Goal: Information Seeking & Learning: Learn about a topic

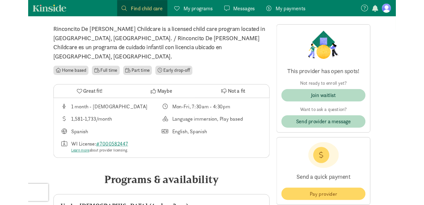
scroll to position [173, 0]
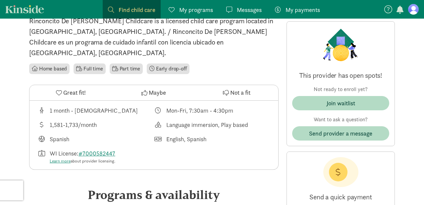
click at [197, 10] on span "My programs" at bounding box center [196, 9] width 34 height 9
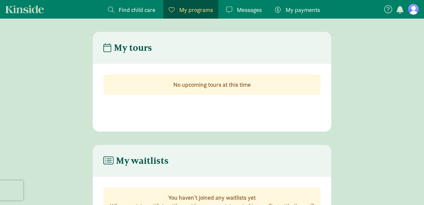
click at [417, 14] on link at bounding box center [414, 9] width 11 height 11
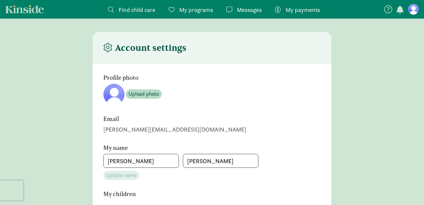
click at [129, 8] on span "Find child care" at bounding box center [137, 9] width 37 height 9
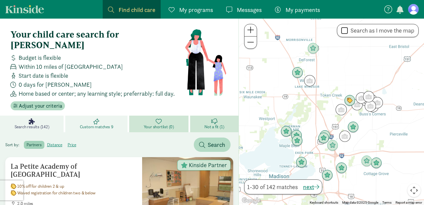
click at [98, 124] on span "Custom matches 9" at bounding box center [96, 126] width 33 height 5
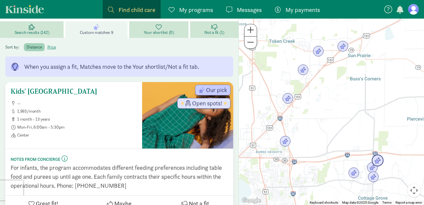
scroll to position [104, 0]
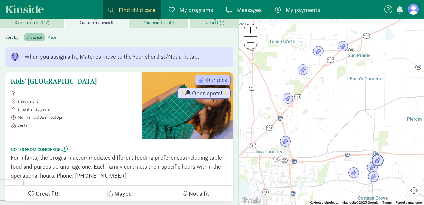
drag, startPoint x: 101, startPoint y: 72, endPoint x: 35, endPoint y: 75, distance: 65.7
click at [35, 77] on div "Kids' Safari Learning Center -- 1,993/month 1 month - 13 years Mon-Fri, 6:00am …" at bounding box center [74, 102] width 126 height 50
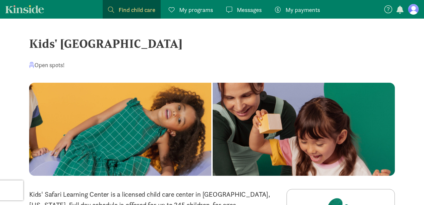
click at [33, 45] on div "Kids' [GEOGRAPHIC_DATA]" at bounding box center [212, 43] width 366 height 18
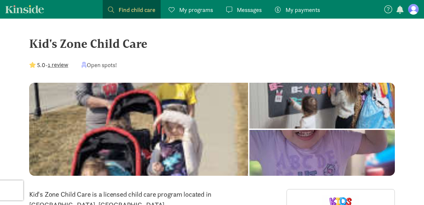
click at [135, 11] on span "Find child care" at bounding box center [137, 9] width 37 height 9
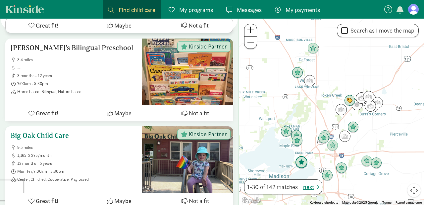
scroll to position [240, 0]
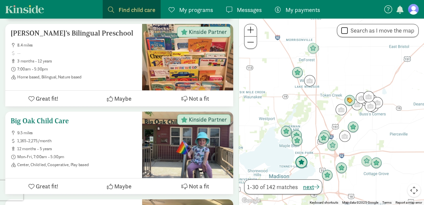
click at [47, 117] on h5 "Big Oak Child Care" at bounding box center [74, 121] width 126 height 8
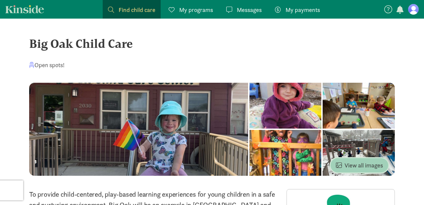
click at [372, 164] on span "View all images" at bounding box center [359, 165] width 47 height 9
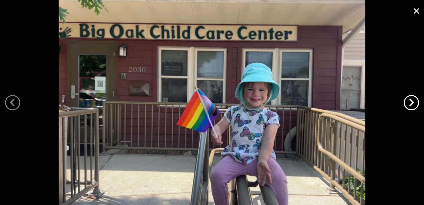
click at [414, 96] on link "›" at bounding box center [411, 102] width 15 height 15
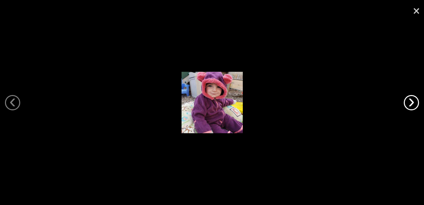
click at [413, 99] on link "›" at bounding box center [411, 102] width 15 height 15
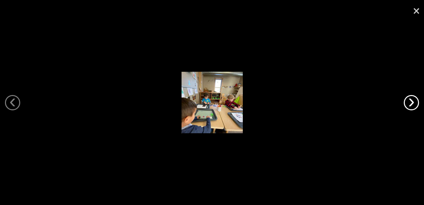
click at [414, 99] on link "›" at bounding box center [411, 102] width 15 height 15
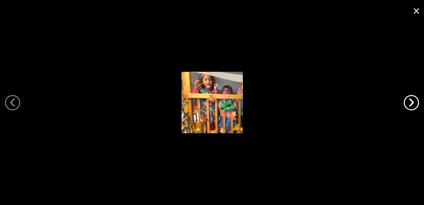
click at [414, 100] on link "›" at bounding box center [411, 102] width 15 height 15
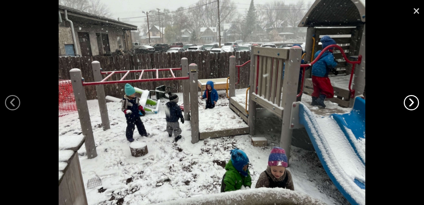
click at [414, 100] on link "›" at bounding box center [411, 102] width 15 height 15
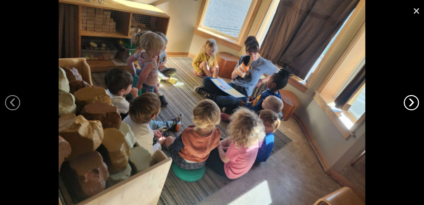
click at [414, 100] on link "›" at bounding box center [411, 102] width 15 height 15
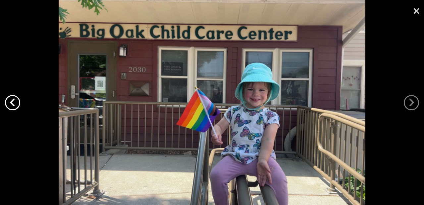
click at [11, 102] on link "‹" at bounding box center [12, 102] width 15 height 15
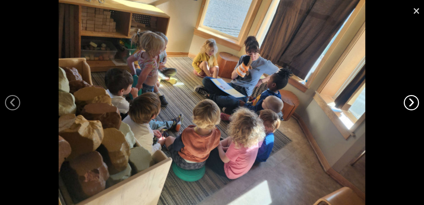
click at [410, 106] on link "›" at bounding box center [411, 102] width 15 height 15
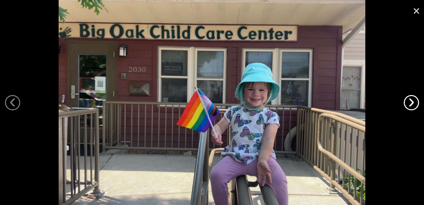
click at [410, 106] on link "›" at bounding box center [411, 102] width 15 height 15
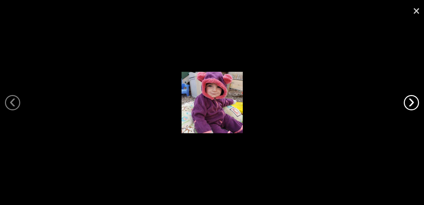
click at [410, 107] on link "›" at bounding box center [411, 102] width 15 height 15
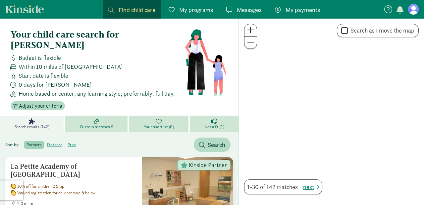
scroll to position [240, 0]
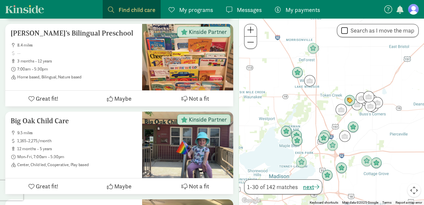
click at [125, 9] on span "Find child care" at bounding box center [137, 9] width 37 height 9
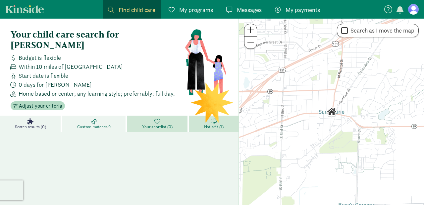
click at [94, 118] on icon at bounding box center [94, 121] width 6 height 6
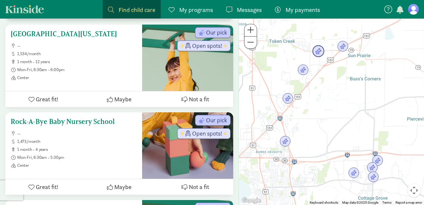
scroll to position [462, 0]
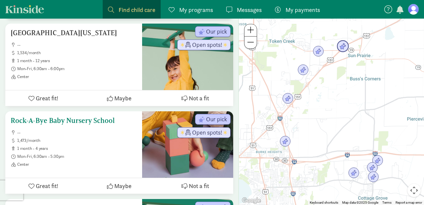
click at [108, 130] on ul "-- 1,473/month 1 month - 4 years Mon-Fri, 6:30am - 5:30pm Center" at bounding box center [74, 148] width 126 height 37
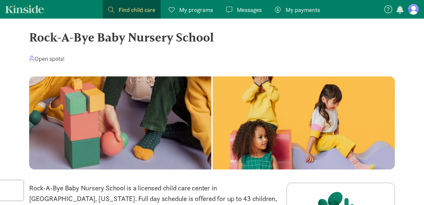
scroll to position [5, 0]
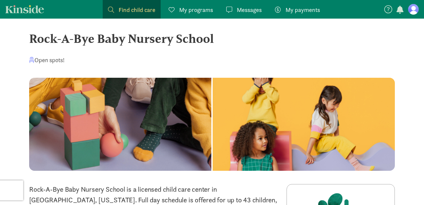
drag, startPoint x: 30, startPoint y: 41, endPoint x: 219, endPoint y: 43, distance: 188.7
click at [219, 43] on div "Rock-A-Bye Baby Nursery School" at bounding box center [212, 39] width 366 height 18
copy div "Rock-A-Bye Baby Nursery School"
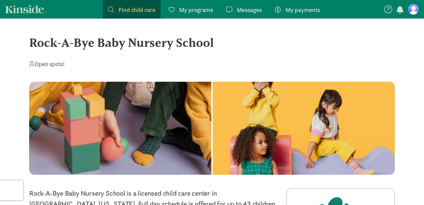
scroll to position [2, 0]
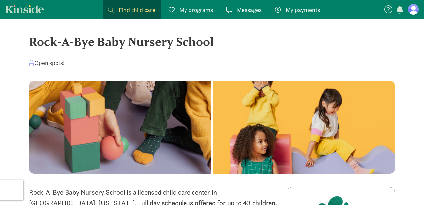
copy div "Rock-A-Bye Baby Nursery School"
click at [312, 35] on div "Rock-A-Bye Baby Nursery School" at bounding box center [212, 41] width 366 height 18
